Goal: Task Accomplishment & Management: Manage account settings

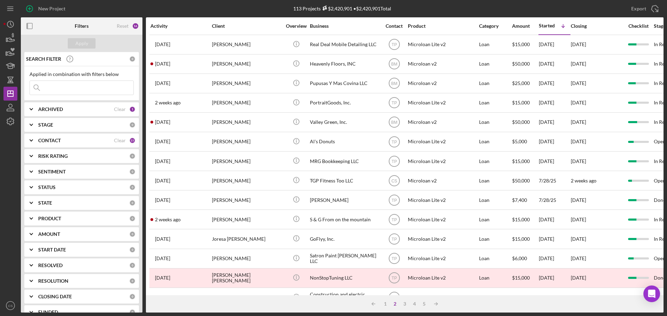
scroll to position [229, 0]
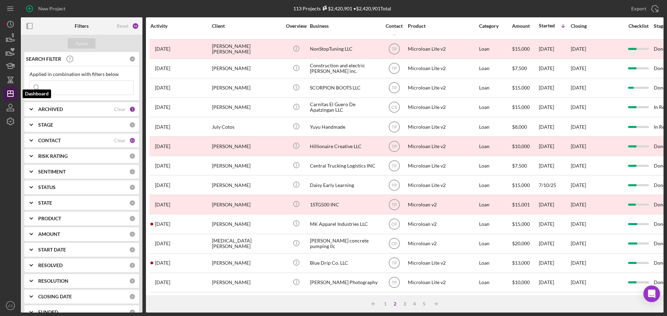
click at [9, 92] on icon "Icon/Dashboard" at bounding box center [10, 93] width 17 height 17
click at [9, 9] on icon "Icon/Menu" at bounding box center [11, 9] width 16 height 16
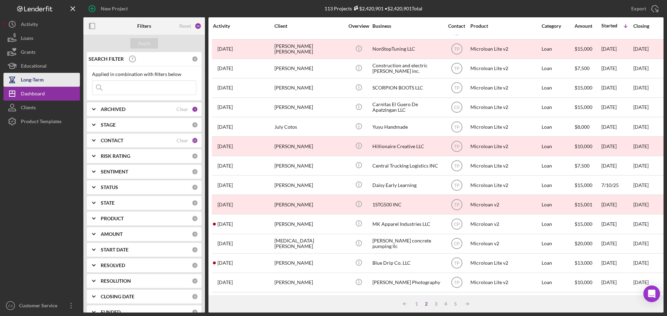
click at [42, 77] on div "Long-Term" at bounding box center [32, 81] width 23 height 16
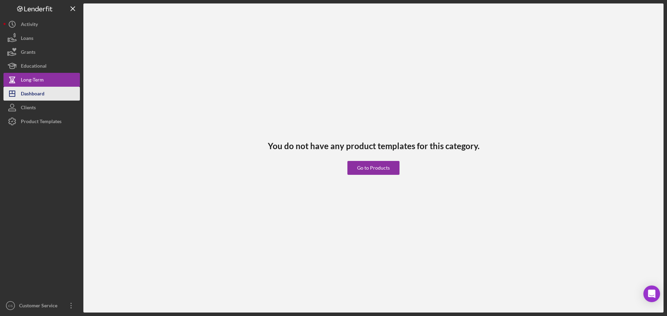
click at [26, 88] on div "Dashboard" at bounding box center [33, 95] width 24 height 16
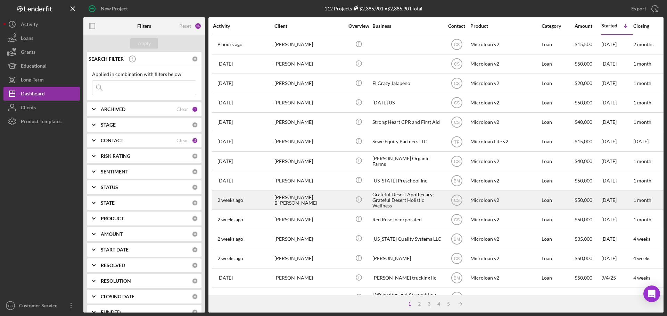
click at [335, 203] on div "[PERSON_NAME] B'[PERSON_NAME]" at bounding box center [308, 200] width 69 height 18
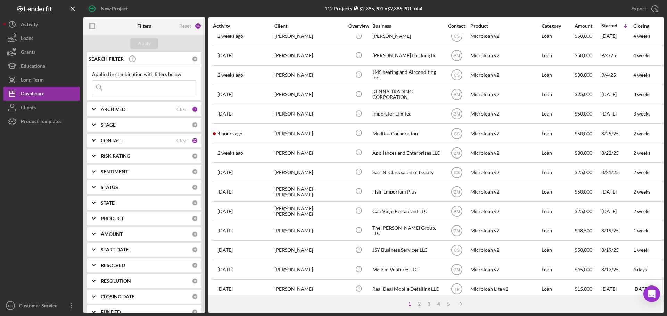
scroll to position [235, 0]
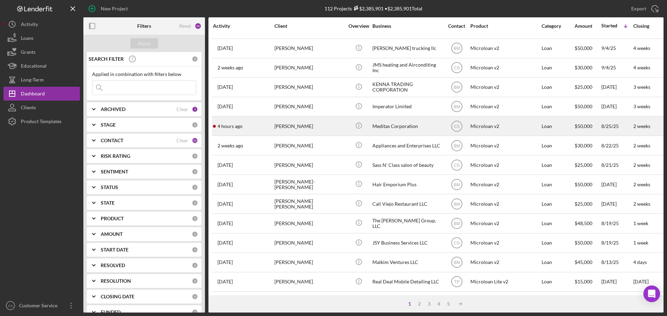
click at [323, 117] on div "[PERSON_NAME]" at bounding box center [308, 126] width 69 height 18
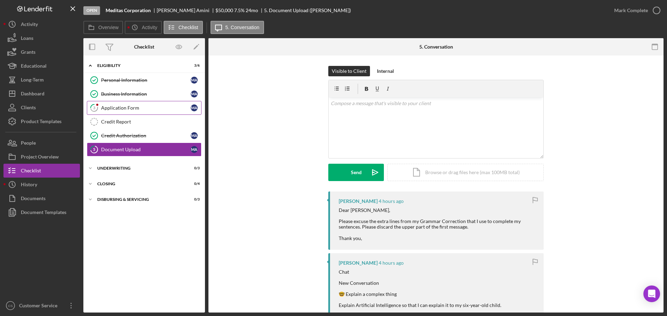
click at [152, 109] on div "Application Form" at bounding box center [146, 108] width 90 height 6
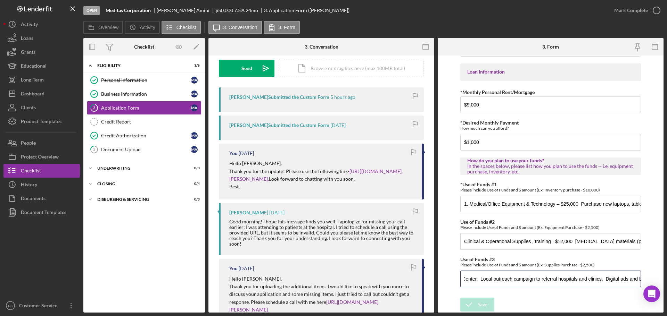
scroll to position [0, 505]
drag, startPoint x: 528, startPoint y: 276, endPoint x: 555, endPoint y: 272, distance: 27.3
click at [555, 272] on input "Business Infrastructure & Professional Services. Transport. Marketing & Outreac…" at bounding box center [550, 279] width 181 height 17
click at [638, 255] on div "*Applicant Personal Phone Number [PHONE_NUMBER] *How did you hear about us? Nam…" at bounding box center [550, 6] width 181 height 576
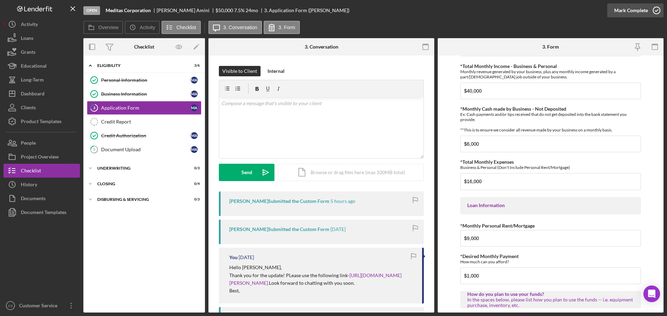
click at [658, 11] on icon "button" at bounding box center [656, 10] width 17 height 17
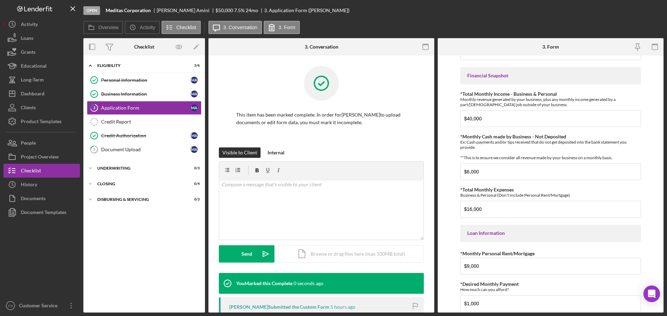
scroll to position [235, 0]
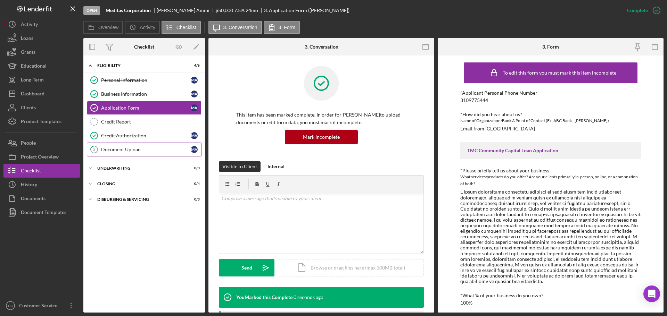
click at [147, 151] on div "Document Upload" at bounding box center [146, 150] width 90 height 6
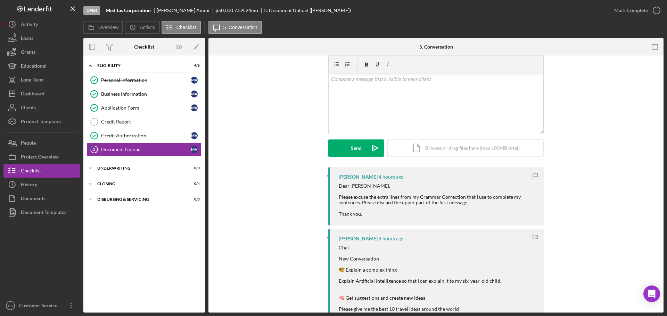
scroll to position [35, 0]
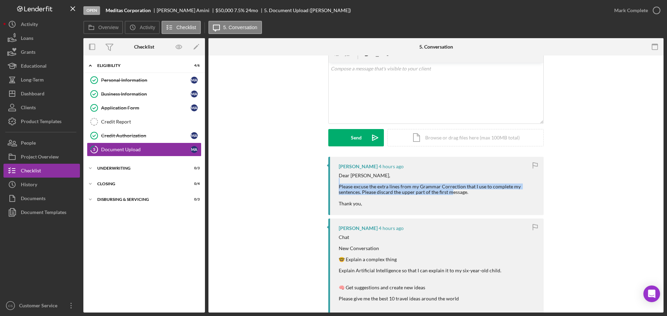
drag, startPoint x: 351, startPoint y: 184, endPoint x: 474, endPoint y: 193, distance: 123.3
click at [474, 193] on div "Dear [PERSON_NAME], Please excuse the extra lines from my Grammar Correction th…" at bounding box center [438, 190] width 198 height 34
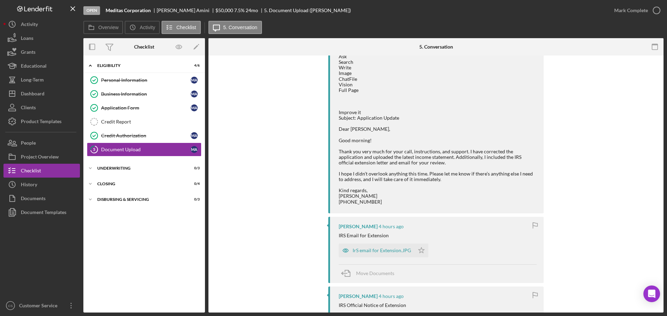
scroll to position [521, 0]
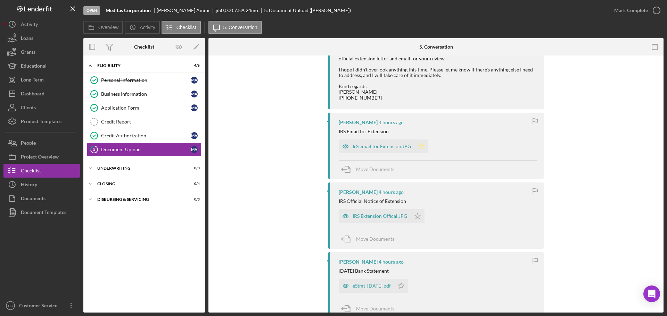
click at [419, 149] on polygon "button" at bounding box center [421, 146] width 6 height 6
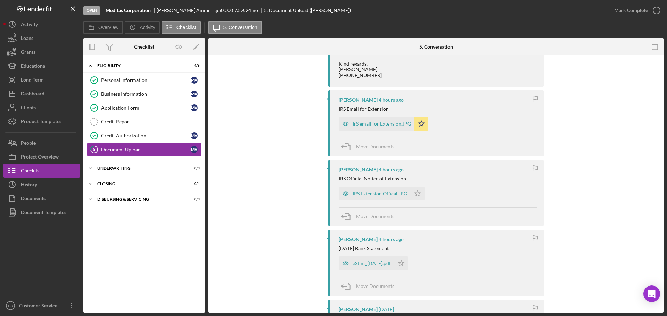
scroll to position [556, 0]
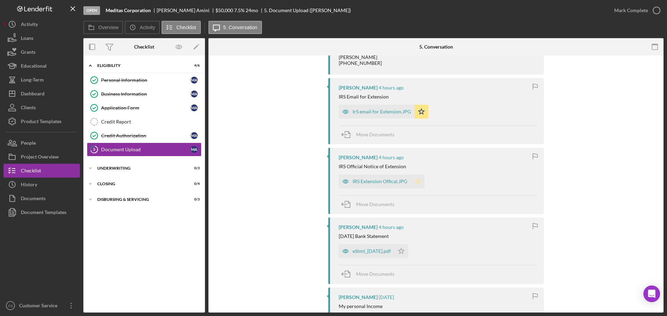
click at [417, 189] on icon "Icon/Star" at bounding box center [417, 182] width 14 height 14
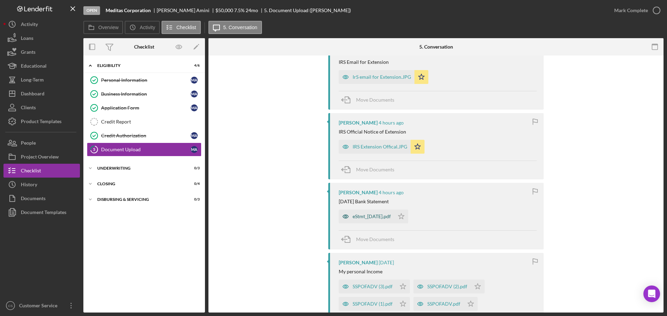
scroll to position [625, 0]
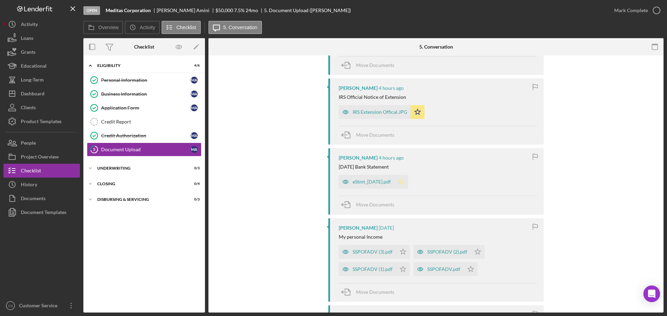
click at [408, 189] on icon "Icon/Star" at bounding box center [401, 182] width 14 height 14
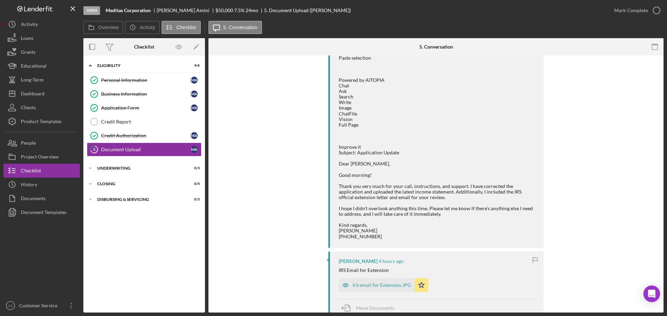
scroll to position [417, 0]
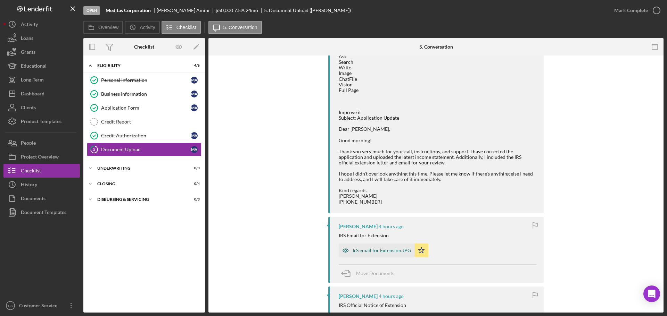
click at [385, 254] on div "IrS email for Extension.JPG" at bounding box center [381, 251] width 58 height 6
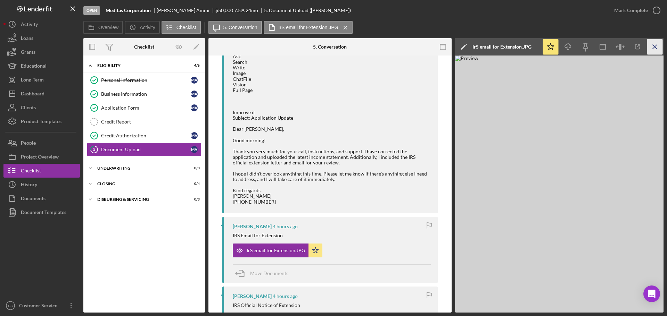
click at [655, 47] on icon "Icon/Menu Close" at bounding box center [655, 47] width 16 height 16
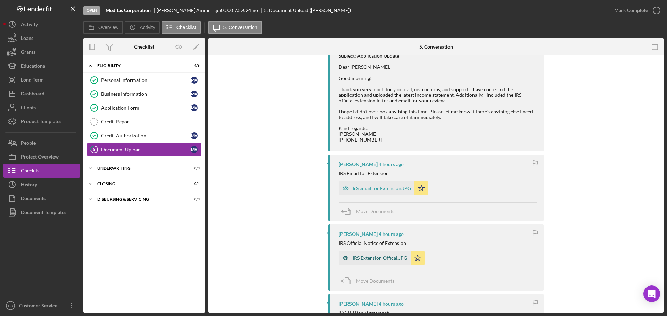
scroll to position [486, 0]
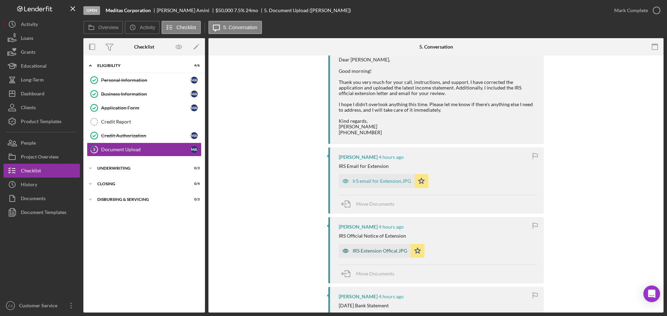
click at [364, 254] on div "IRS Extension Offical.JPG" at bounding box center [379, 251] width 55 height 6
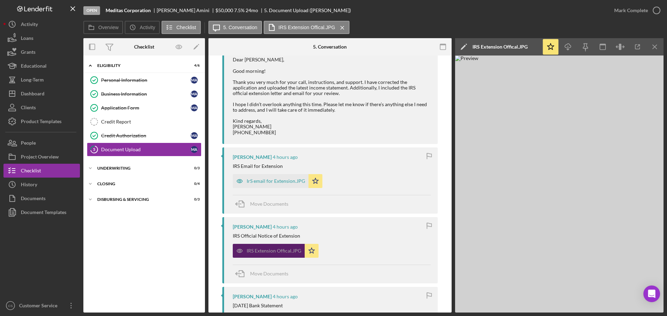
click at [267, 254] on div "IRS Extension Offical.JPG" at bounding box center [274, 251] width 55 height 6
click at [282, 184] on div "IrS email for Extension.JPG" at bounding box center [276, 181] width 58 height 6
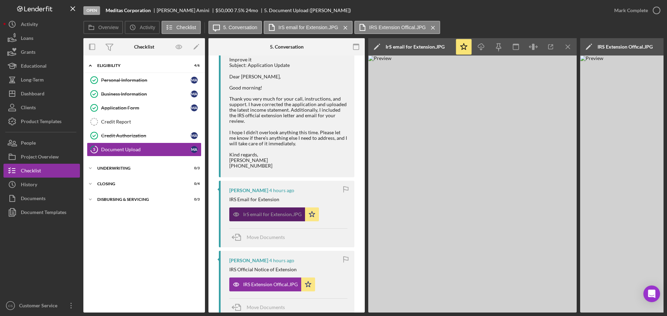
scroll to position [492, 0]
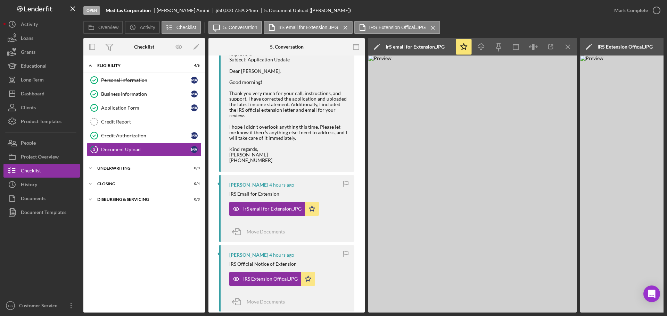
click at [439, 167] on img at bounding box center [472, 184] width 208 height 257
click at [551, 47] on icon "button" at bounding box center [551, 47] width 16 height 16
click at [528, 22] on div "Overview Icon/History Activity Checklist Icon/Message 5. Conversation IrS email…" at bounding box center [373, 28] width 580 height 14
click at [562, 48] on icon "Icon/Menu Close" at bounding box center [568, 47] width 16 height 16
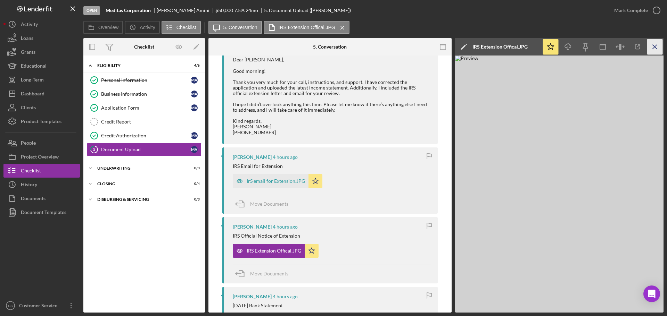
click at [651, 45] on icon "Icon/Menu Close" at bounding box center [655, 47] width 16 height 16
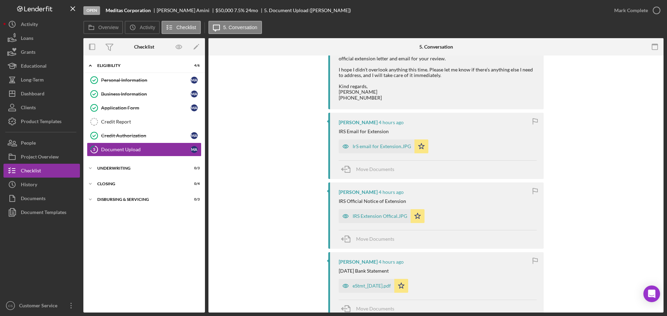
scroll to position [590, 0]
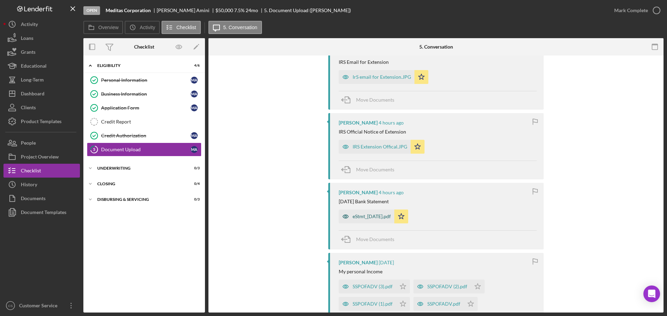
click at [363, 219] on div "eStmt_[DATE].pdf" at bounding box center [371, 217] width 38 height 6
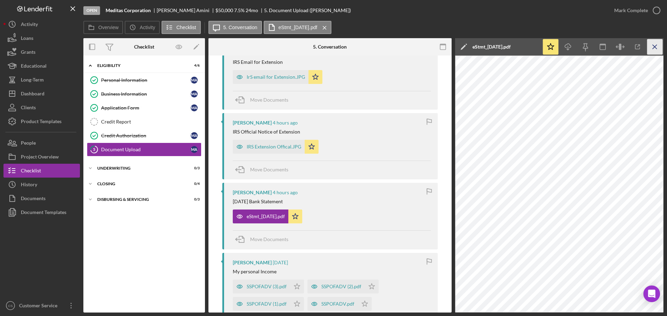
click at [652, 48] on icon "Icon/Menu Close" at bounding box center [655, 47] width 16 height 16
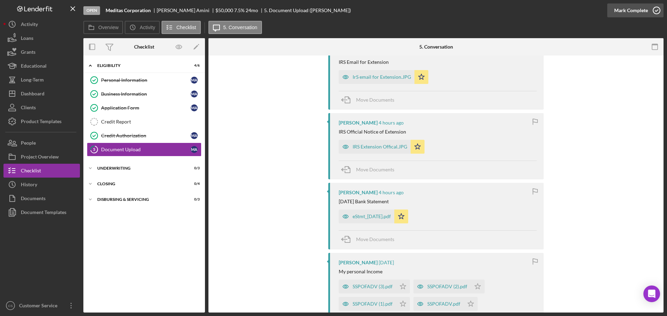
click at [652, 11] on icon "button" at bounding box center [656, 10] width 17 height 17
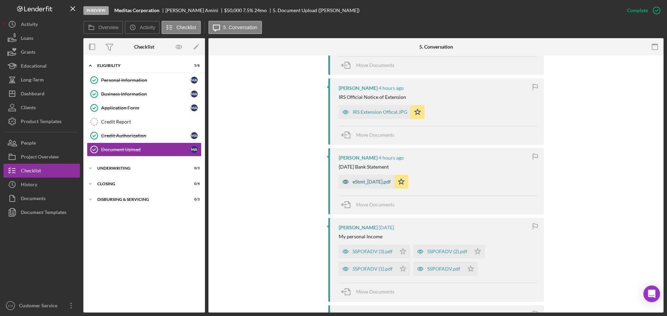
scroll to position [849, 0]
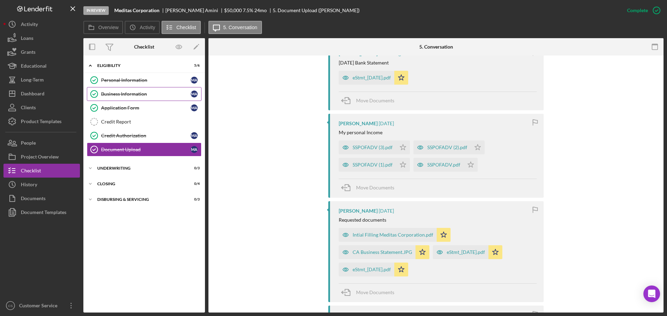
click at [139, 93] on div "Business Information" at bounding box center [146, 94] width 90 height 6
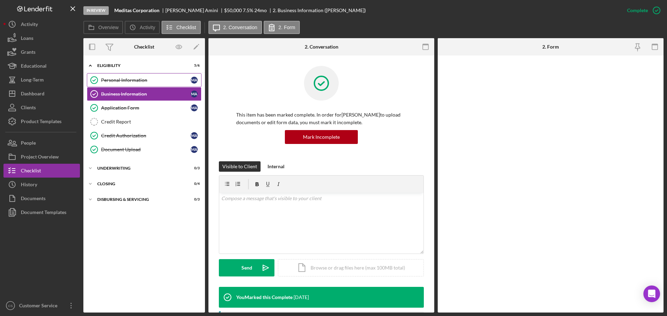
click at [148, 82] on div "Personal Information" at bounding box center [146, 80] width 90 height 6
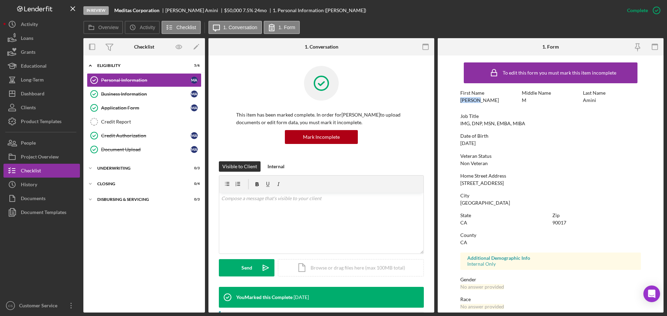
drag, startPoint x: 483, startPoint y: 102, endPoint x: 452, endPoint y: 102, distance: 30.2
click at [452, 102] on form "To edit this form you must mark this item incomplete First Name [PERSON_NAME] M…" at bounding box center [551, 184] width 226 height 257
copy div "[PERSON_NAME]"
drag, startPoint x: 595, startPoint y: 101, endPoint x: 580, endPoint y: 101, distance: 15.6
click at [580, 101] on div "First Name [PERSON_NAME] Middle Name M Last Name [PERSON_NAME]" at bounding box center [550, 100] width 181 height 20
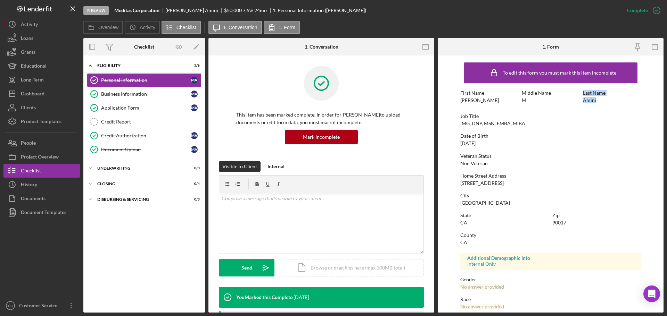
click at [581, 103] on div "First Name [PERSON_NAME] Middle Name M Last Name [PERSON_NAME]" at bounding box center [550, 100] width 181 height 20
click at [588, 102] on div "Amini" at bounding box center [589, 101] width 13 height 6
copy div "Amini"
drag, startPoint x: 452, startPoint y: 183, endPoint x: 442, endPoint y: 183, distance: 10.1
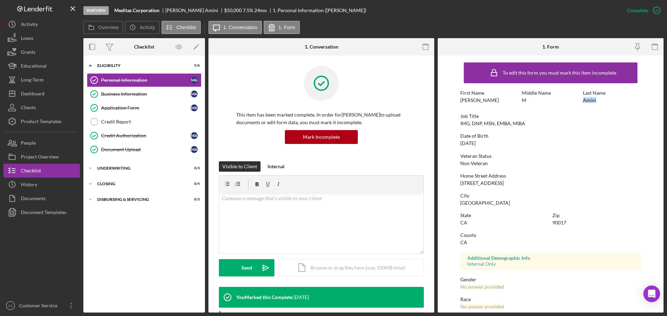
click at [442, 183] on form "To edit this form you must mark this item incomplete First Name [PERSON_NAME] M…" at bounding box center [551, 184] width 226 height 257
copy div "[STREET_ADDRESS]"
drag, startPoint x: 488, startPoint y: 205, endPoint x: 460, endPoint y: 205, distance: 27.4
click at [460, 205] on div "City [GEOGRAPHIC_DATA]" at bounding box center [550, 199] width 181 height 13
copy div "[GEOGRAPHIC_DATA]"
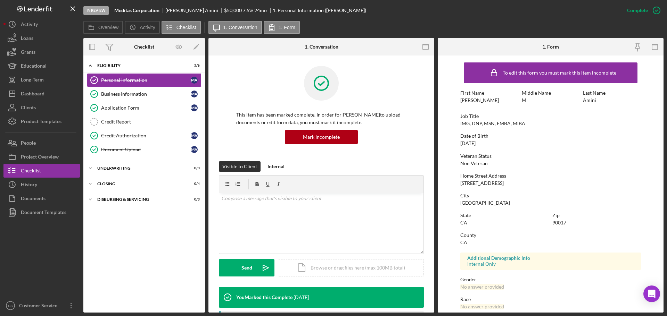
click at [555, 223] on div "90017" at bounding box center [559, 223] width 14 height 6
copy div "90017"
click at [138, 151] on div "Document Upload" at bounding box center [146, 150] width 90 height 6
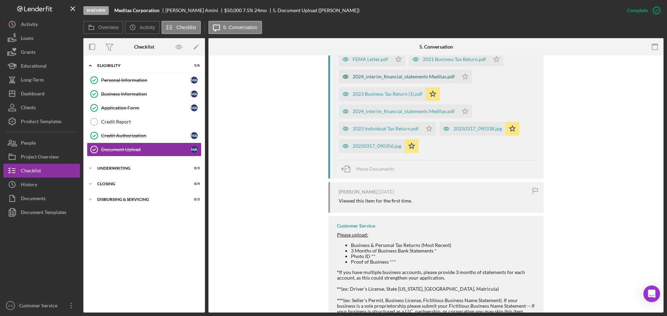
scroll to position [1569, 0]
click at [377, 148] on div "20250317_090356.jpg" at bounding box center [376, 146] width 49 height 6
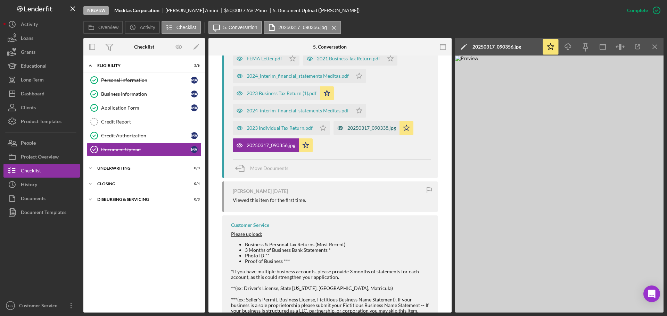
click at [367, 131] on div "20250317_090338.jpg" at bounding box center [371, 128] width 49 height 6
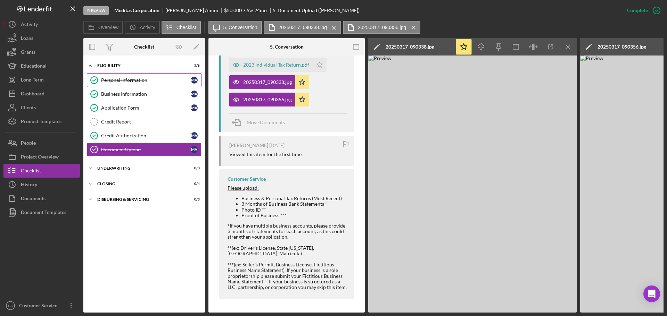
click at [152, 79] on div "Personal Information" at bounding box center [146, 80] width 90 height 6
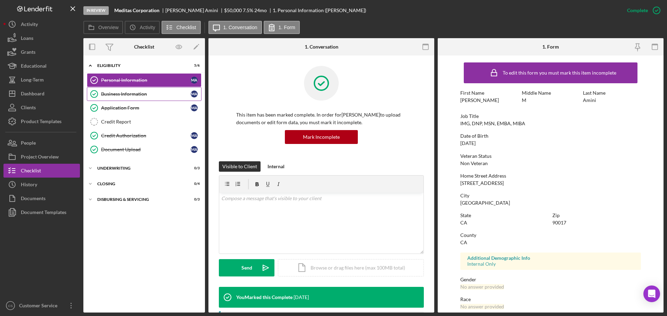
click at [159, 95] on div "Business Information" at bounding box center [146, 94] width 90 height 6
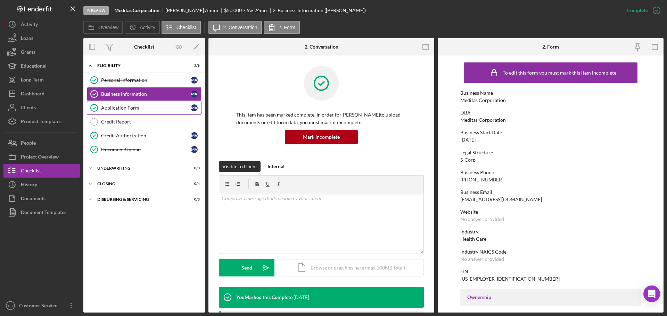
click at [162, 110] on div "Application Form" at bounding box center [146, 108] width 90 height 6
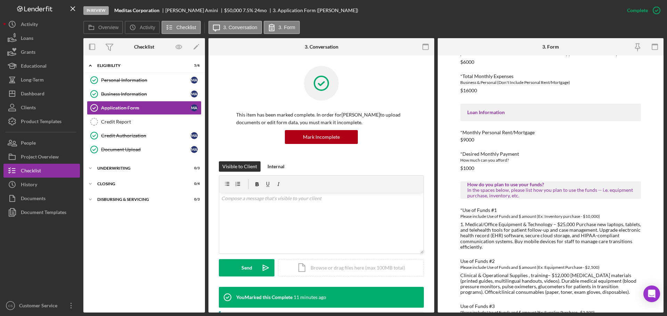
scroll to position [378, 0]
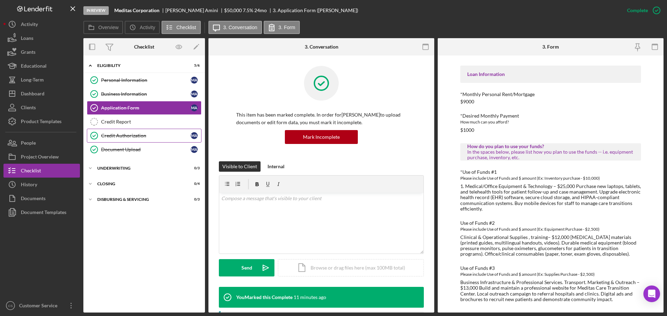
click at [146, 136] on div "Credit Authorization" at bounding box center [146, 136] width 90 height 6
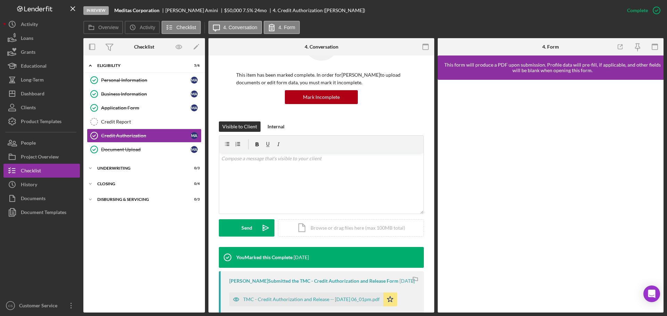
scroll to position [151, 0]
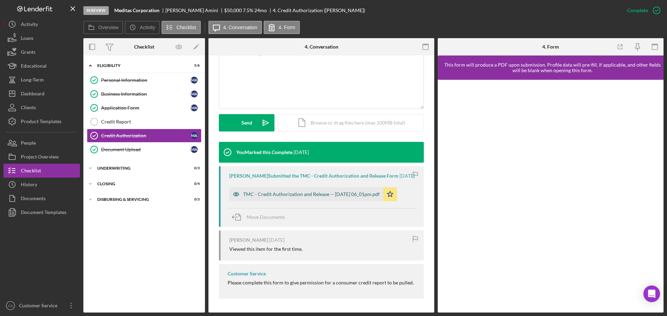
click at [353, 196] on div "TMC - Credit Authorization and Release -- [DATE] 06_01pm.pdf" at bounding box center [311, 195] width 136 height 6
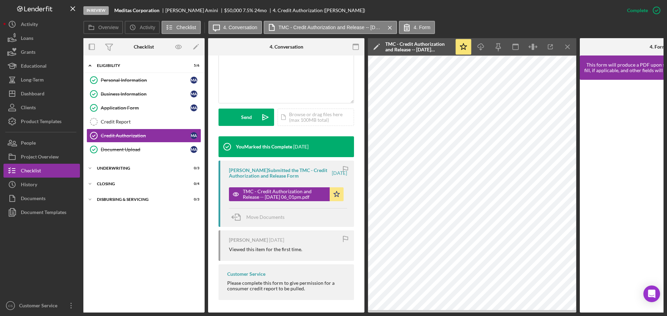
scroll to position [0, 0]
click at [166, 149] on div "Document Upload" at bounding box center [146, 150] width 90 height 6
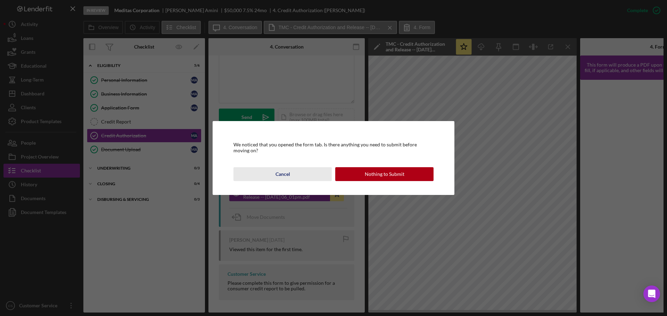
click at [285, 169] on div "Cancel" at bounding box center [282, 174] width 15 height 14
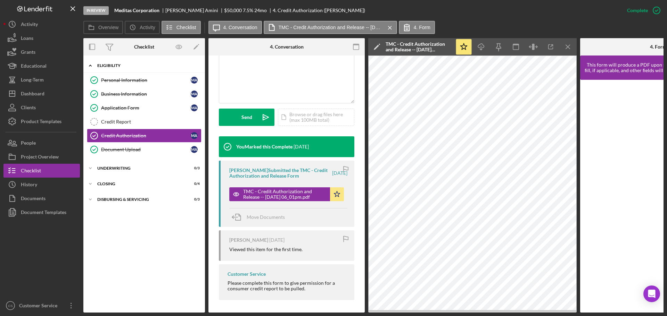
click at [171, 70] on div "Icon/Expander Eligibility 5 / 6" at bounding box center [144, 66] width 122 height 14
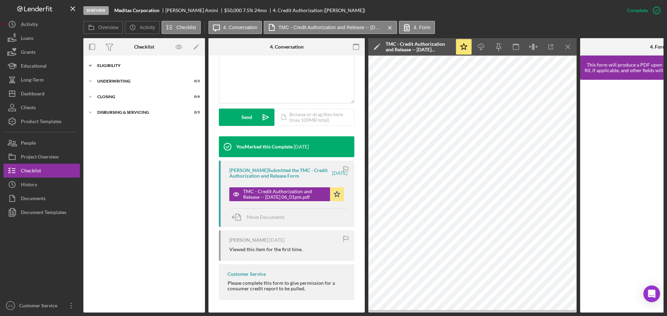
click at [171, 69] on div "Icon/Expander Eligibility 5 / 6" at bounding box center [144, 66] width 122 height 14
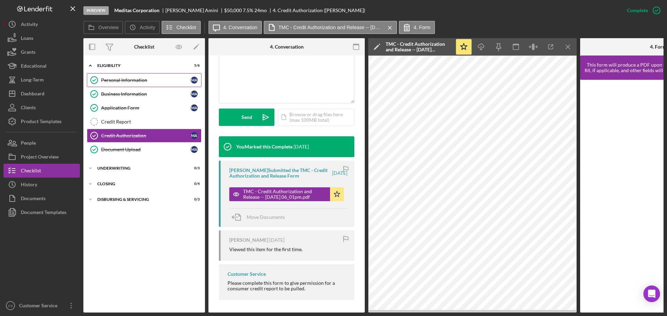
click at [166, 78] on div "Personal Information" at bounding box center [146, 80] width 90 height 6
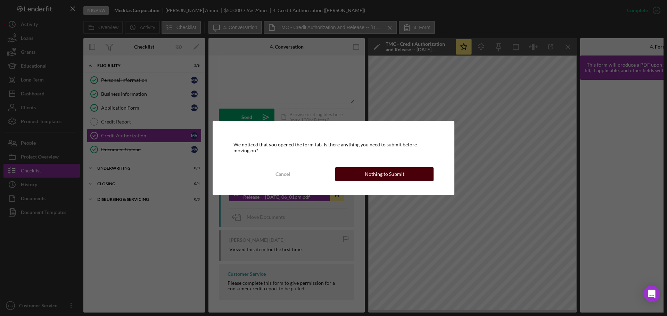
click at [373, 172] on div "Nothing to Submit" at bounding box center [385, 174] width 40 height 14
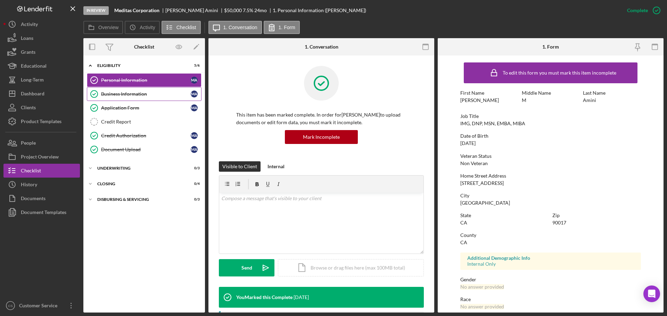
click at [167, 97] on link "Business Information Business Information M A" at bounding box center [144, 94] width 115 height 14
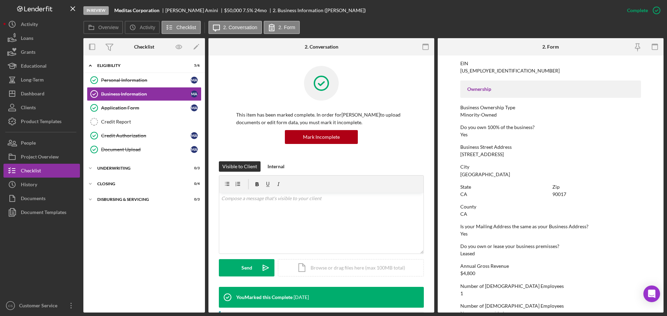
scroll to position [266, 0]
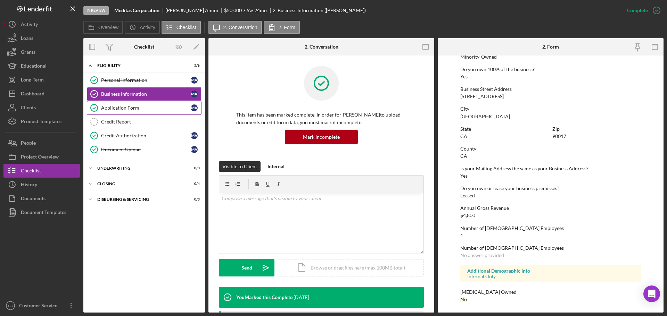
click at [143, 105] on div "Application Form" at bounding box center [146, 108] width 90 height 6
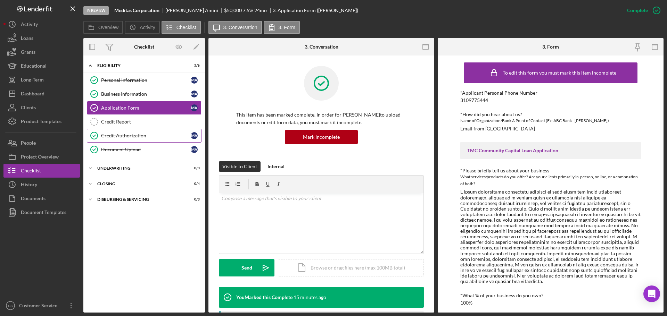
click at [156, 140] on link "Credit Authorization Credit Authorization M A" at bounding box center [144, 136] width 115 height 14
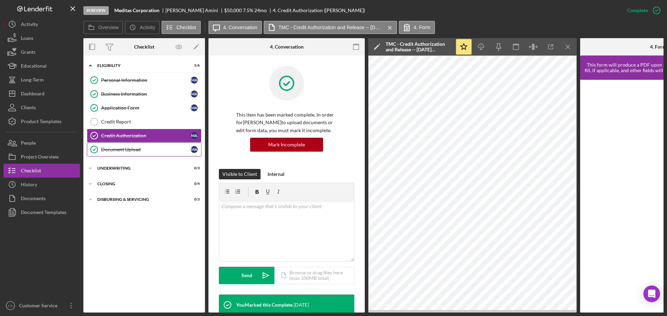
click at [158, 150] on div "Document Upload" at bounding box center [146, 150] width 90 height 6
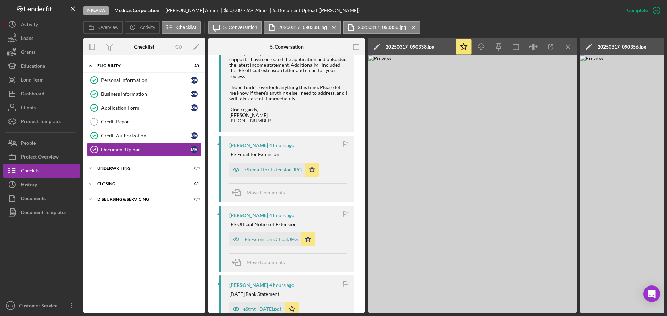
scroll to position [695, 0]
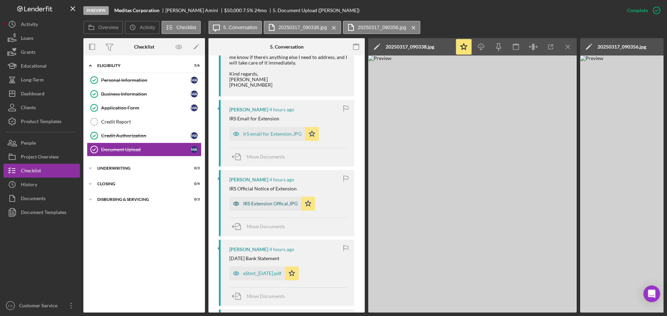
click at [260, 207] on div "IRS Extension Offical.JPG" at bounding box center [270, 204] width 55 height 6
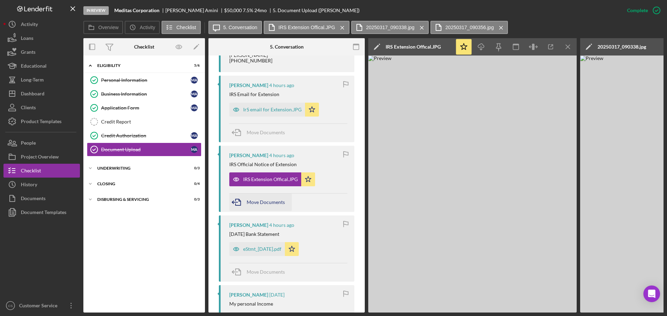
scroll to position [729, 0]
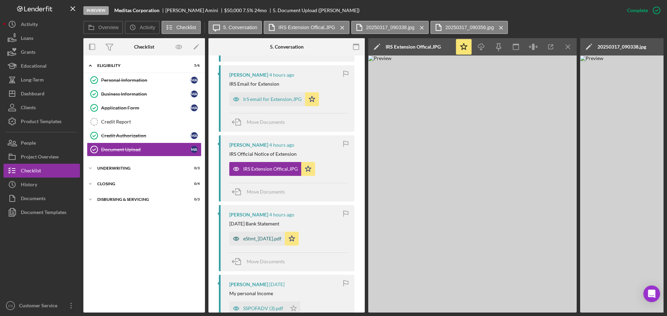
click at [262, 242] on div "eStmt_[DATE].pdf" at bounding box center [262, 239] width 38 height 6
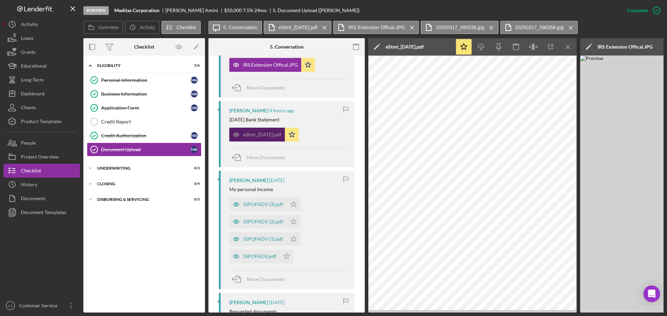
scroll to position [903, 0]
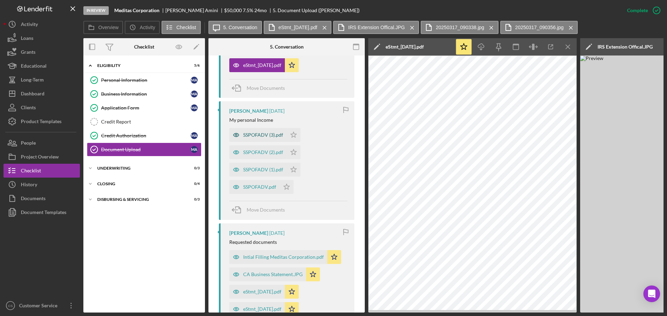
click at [255, 138] on div "SSPOFADV (3).pdf" at bounding box center [263, 135] width 40 height 6
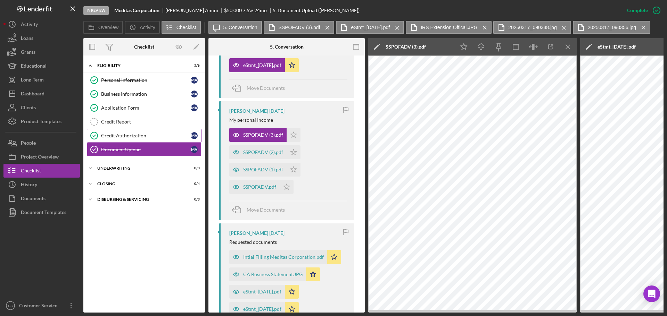
click at [136, 132] on link "Credit Authorization Credit Authorization M A" at bounding box center [144, 136] width 115 height 14
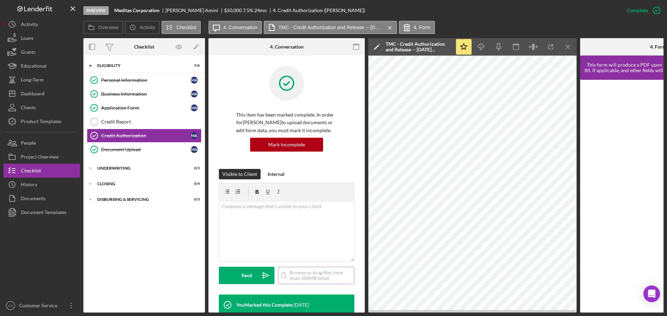
scroll to position [162, 0]
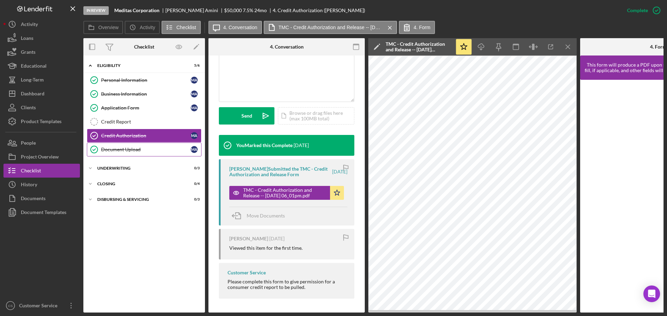
click at [153, 149] on div "Document Upload" at bounding box center [146, 150] width 90 height 6
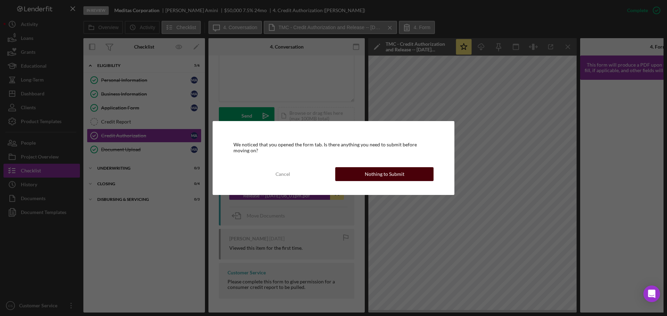
click at [387, 168] on div "Nothing to Submit" at bounding box center [385, 174] width 40 height 14
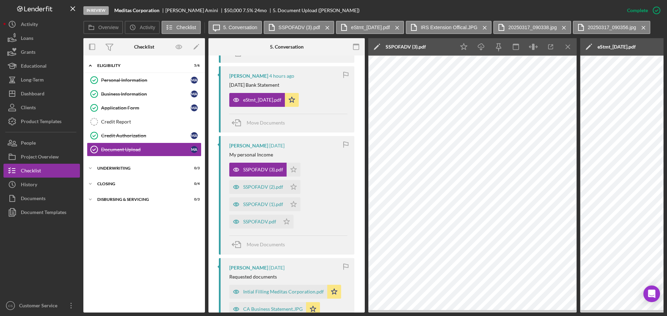
scroll to position [1007, 0]
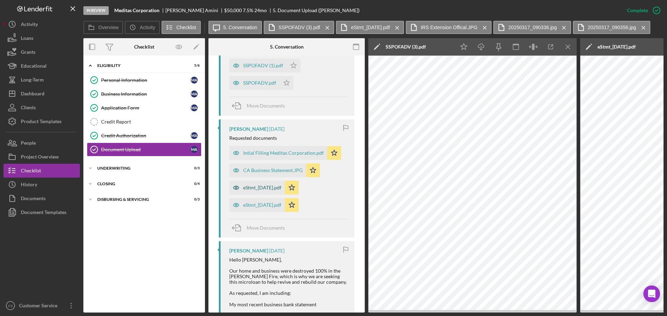
click at [269, 191] on div "eStmt_[DATE].pdf" at bounding box center [262, 188] width 38 height 6
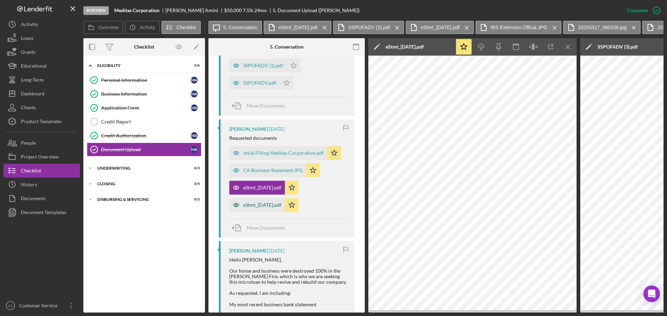
click at [266, 208] on div "eStmt_[DATE].pdf" at bounding box center [262, 205] width 38 height 6
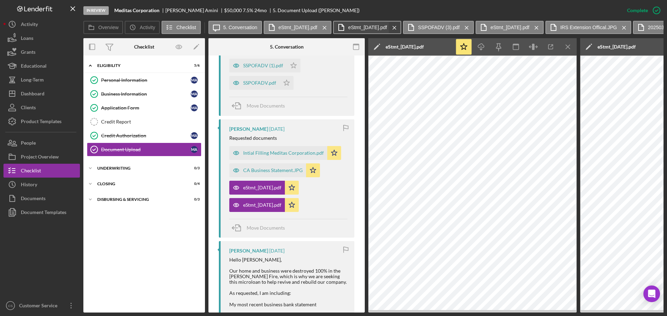
click at [400, 27] on icon "Icon/Menu Close" at bounding box center [394, 27] width 12 height 17
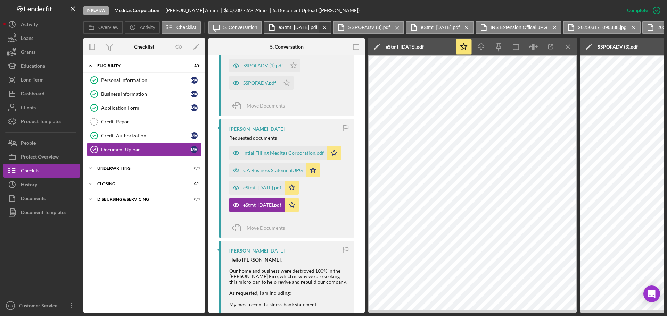
click at [331, 25] on icon "Icon/Menu Close" at bounding box center [324, 27] width 12 height 17
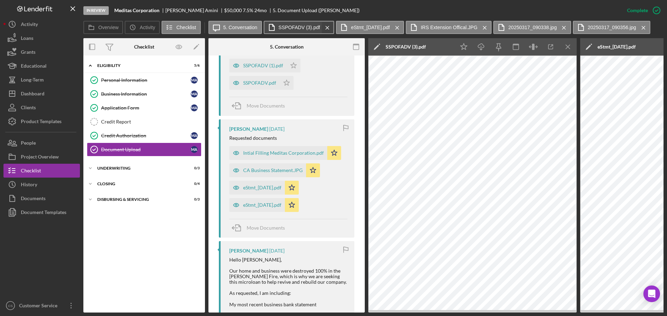
click at [328, 26] on icon "Icon/Menu Close" at bounding box center [327, 27] width 12 height 17
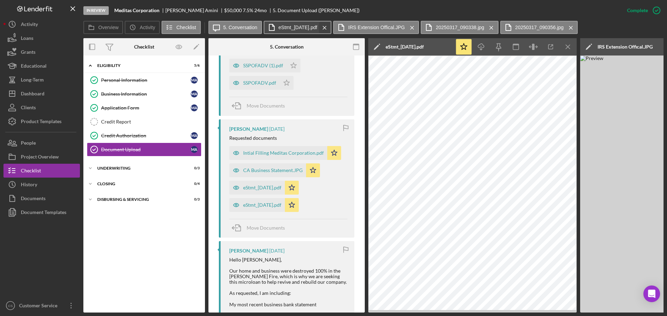
click at [331, 26] on icon "Icon/Menu Close" at bounding box center [324, 27] width 12 height 17
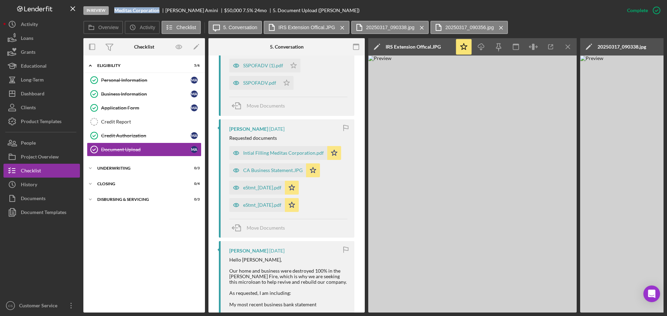
drag, startPoint x: 160, startPoint y: 10, endPoint x: 115, endPoint y: 11, distance: 45.2
click at [115, 11] on b "Meditas Corporation" at bounding box center [136, 11] width 45 height 6
copy b "Meditas Corporation"
click at [571, 45] on icon "Icon/Menu Close" at bounding box center [568, 47] width 16 height 16
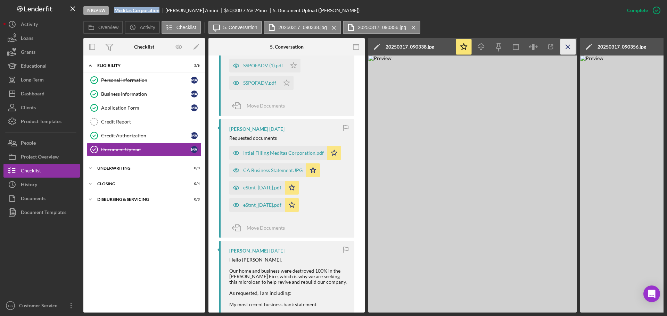
click at [572, 45] on icon "Icon/Menu Close" at bounding box center [568, 47] width 16 height 16
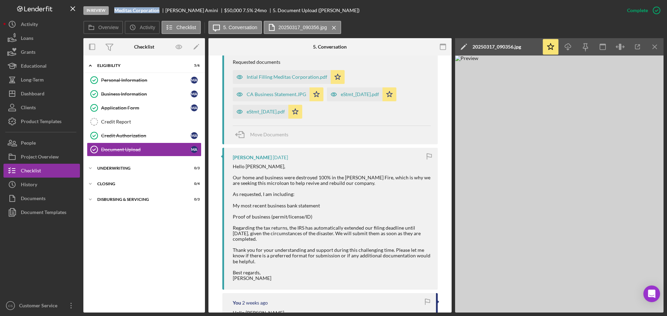
scroll to position [948, 0]
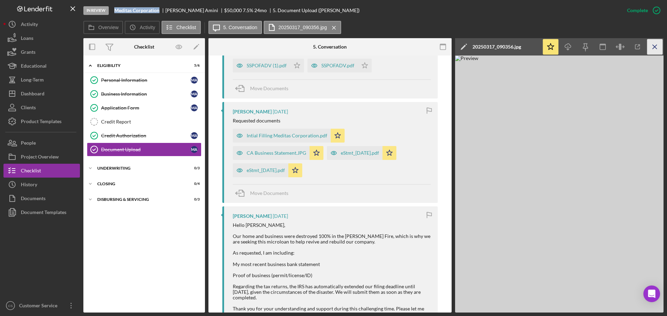
click at [653, 45] on icon "Icon/Menu Close" at bounding box center [655, 47] width 16 height 16
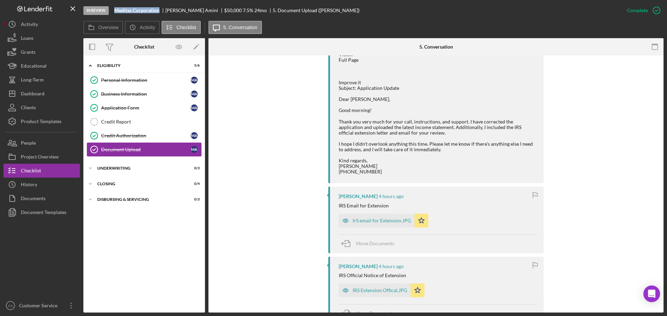
scroll to position [393, 0]
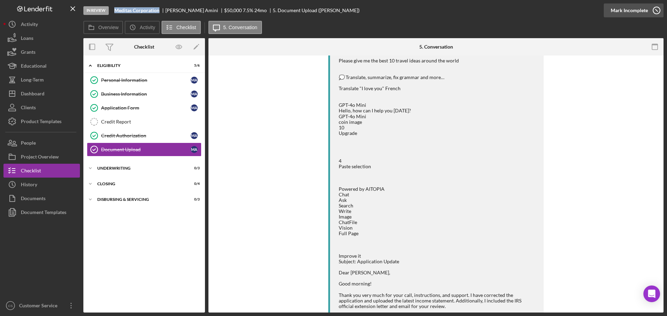
click at [658, 10] on icon "button" at bounding box center [656, 10] width 17 height 17
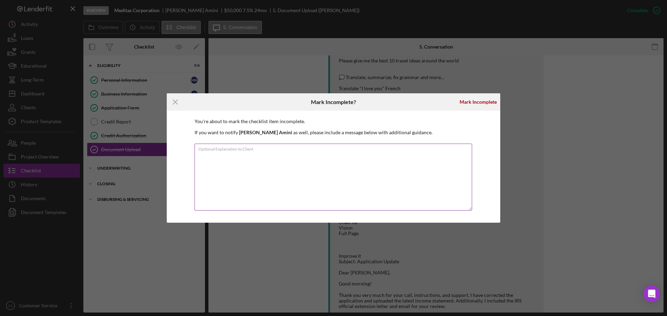
click at [310, 164] on textarea "Optional Explanation to Client" at bounding box center [332, 177] width 277 height 67
type textarea "Need Business Bank statements"
click at [474, 103] on div "Mark Incomplete" at bounding box center [477, 102] width 37 height 14
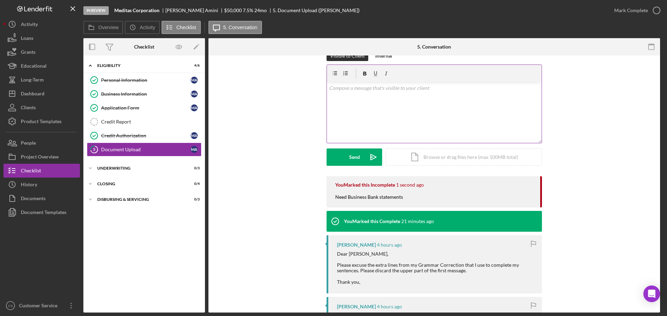
scroll to position [0, 0]
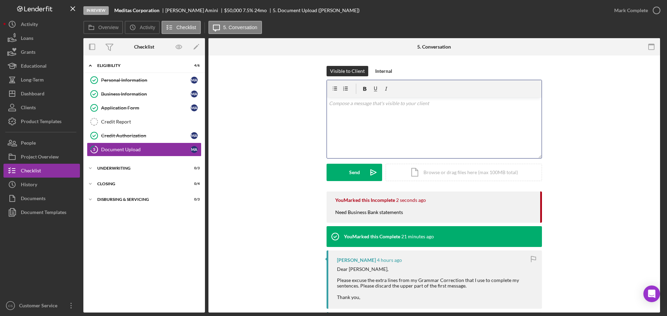
click at [401, 125] on div "v Color teal Color pink Remove color Add row above Add row below Add column bef…" at bounding box center [434, 128] width 215 height 61
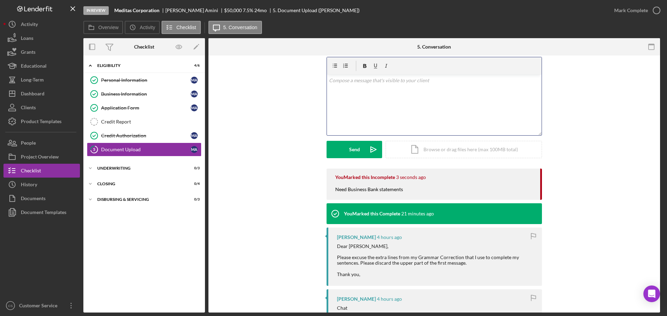
scroll to position [35, 0]
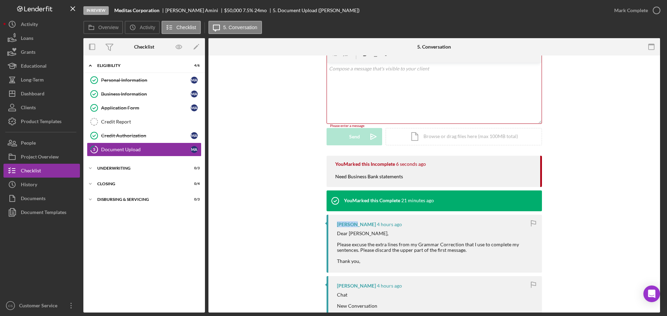
drag, startPoint x: 334, startPoint y: 227, endPoint x: 354, endPoint y: 227, distance: 19.1
click at [354, 227] on div "[PERSON_NAME] 4 hours ago Dear [PERSON_NAME], Please excuse the extra lines fro…" at bounding box center [433, 244] width 215 height 58
copy div "[PERSON_NAME]"
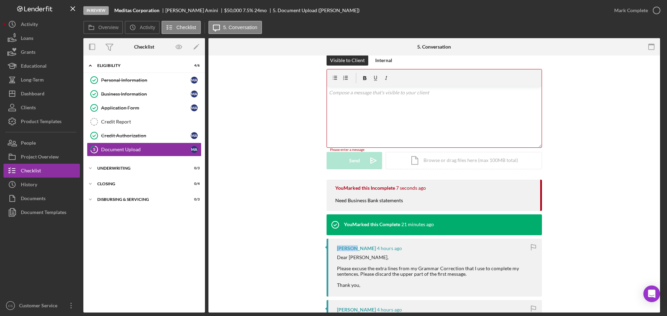
scroll to position [0, 0]
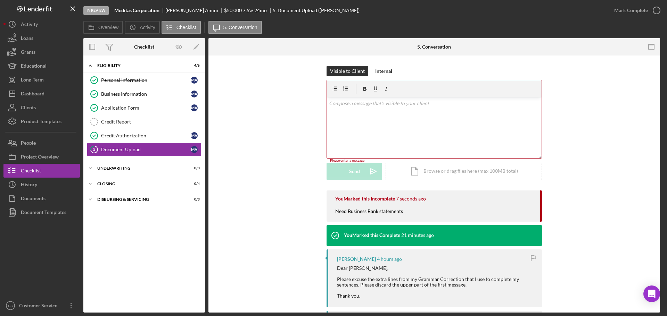
click at [377, 134] on div "v Color teal Color pink Remove color Add row above Add row below Add column bef…" at bounding box center [434, 128] width 215 height 61
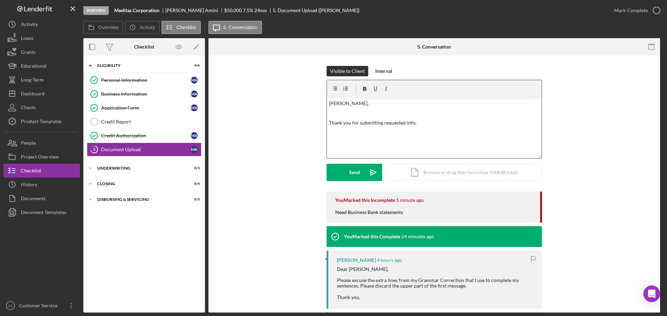
click at [442, 126] on p "Thank you for submitting requested info." at bounding box center [434, 123] width 211 height 8
click at [346, 129] on p "Thank you for submitting requested info. After review, we will need Business Ba…" at bounding box center [434, 127] width 211 height 16
drag, startPoint x: 370, startPoint y: 131, endPoint x: 352, endPoint y: 133, distance: 18.6
click at [352, 133] on p "Thank you for submitting requested info. After review, we will need Business Ba…" at bounding box center [434, 127] width 211 height 16
click at [408, 136] on div "v Color teal Color pink Remove color Add row above Add row below Add column bef…" at bounding box center [434, 128] width 215 height 61
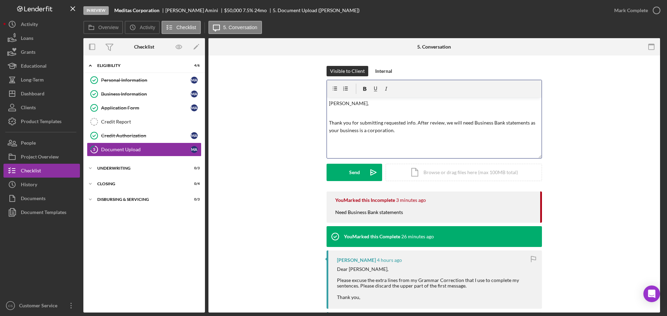
drag, startPoint x: 401, startPoint y: 137, endPoint x: 281, endPoint y: 75, distance: 135.1
click at [283, 75] on div "Visible to Client Internal v Color teal Color pink Remove color Add row above A…" at bounding box center [434, 129] width 431 height 126
copy div "[PERSON_NAME], Thank you for submitting requested info. After review, we will n…"
click at [580, 132] on div "Visible to Client Internal v Color teal Color pink Remove color Add row above A…" at bounding box center [434, 129] width 431 height 126
click at [20, 92] on icon "Icon/Dashboard" at bounding box center [11, 93] width 17 height 17
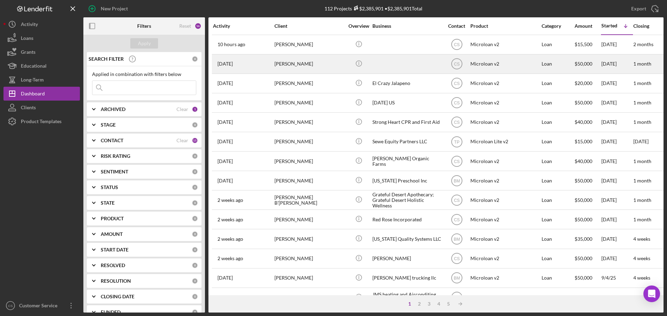
click at [326, 65] on div "[PERSON_NAME]" at bounding box center [308, 64] width 69 height 18
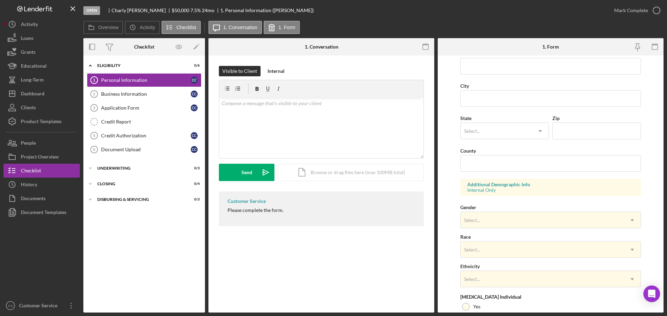
scroll to position [206, 0]
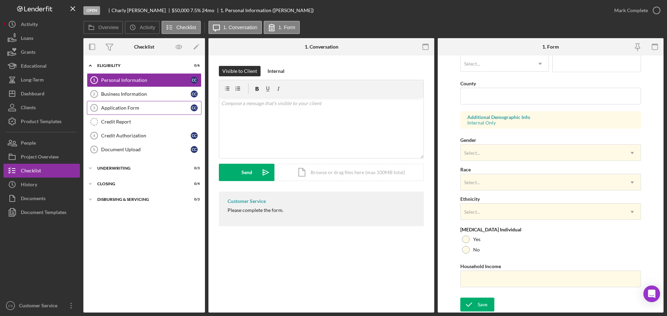
click at [141, 105] on div "Application Form" at bounding box center [146, 108] width 90 height 6
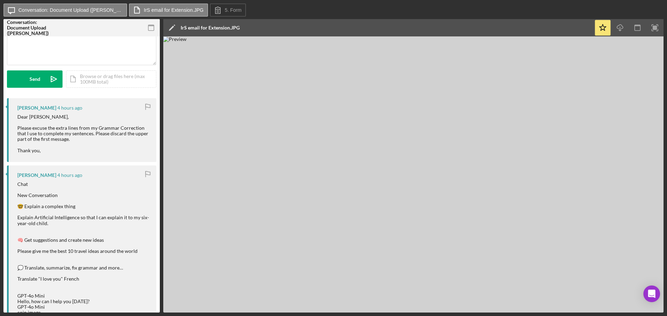
scroll to position [69, 0]
